Goal: Find specific page/section: Find specific page/section

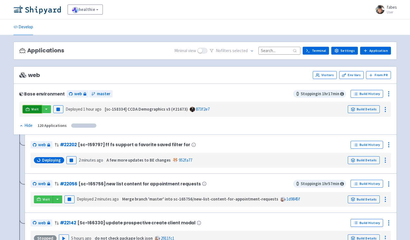
click at [33, 109] on span "Visit" at bounding box center [34, 109] width 7 height 4
click at [271, 50] on input at bounding box center [280, 51] width 42 height 8
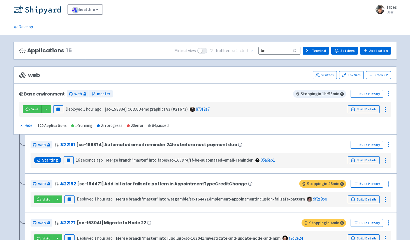
type input "ber"
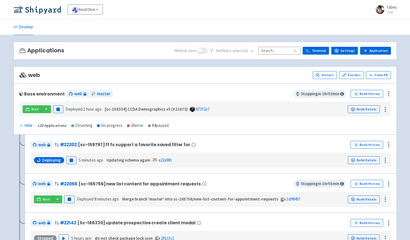
click at [270, 48] on input at bounding box center [280, 51] width 42 height 8
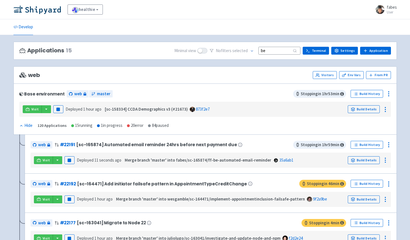
type input "be"
